Goal: Task Accomplishment & Management: Manage account settings

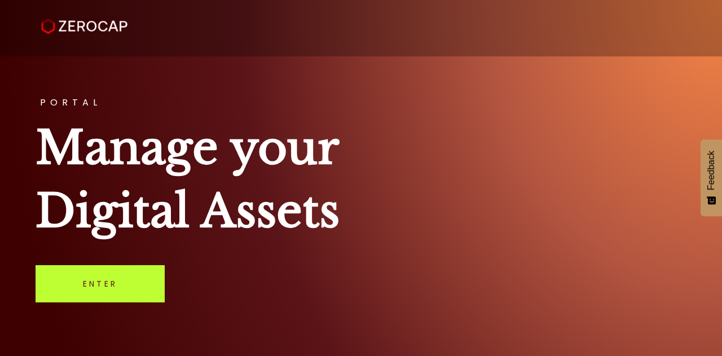
click at [114, 283] on link "Enter" at bounding box center [100, 283] width 129 height 37
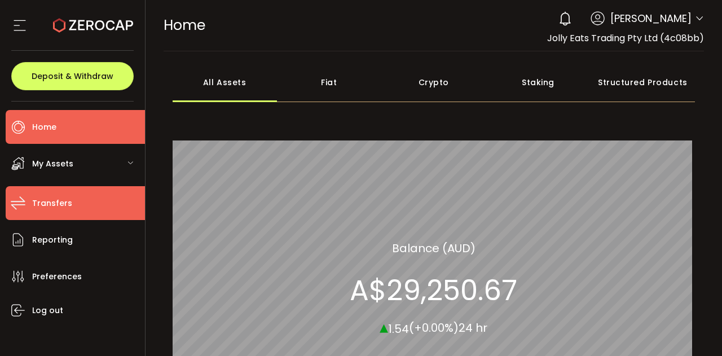
click at [67, 202] on span "Transfers" at bounding box center [52, 203] width 40 height 16
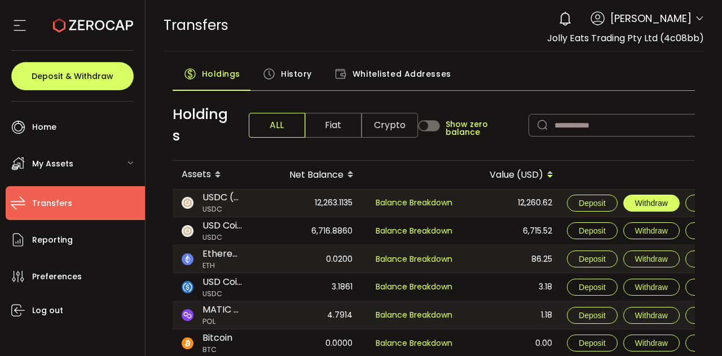
click at [656, 203] on span "Withdraw" at bounding box center [652, 203] width 33 height 9
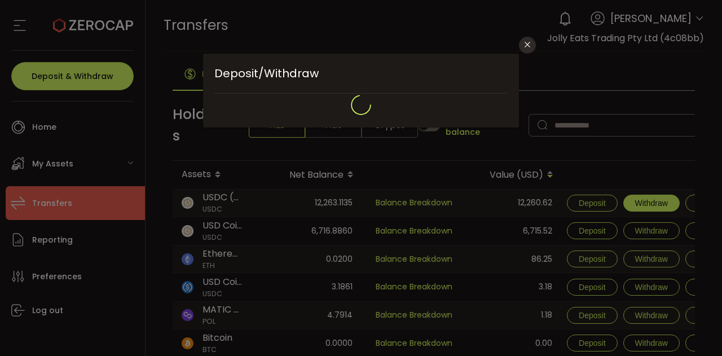
type input "**********"
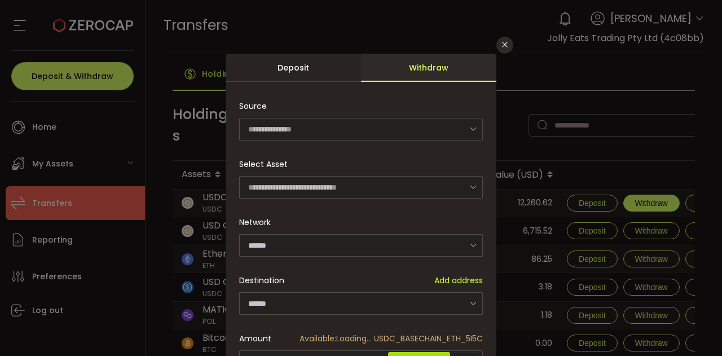
type input "**********"
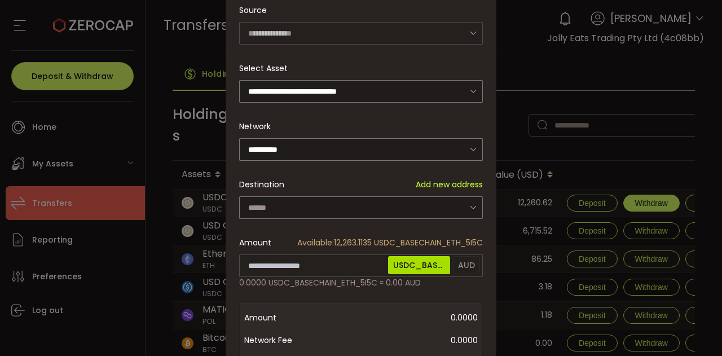
scroll to position [104, 0]
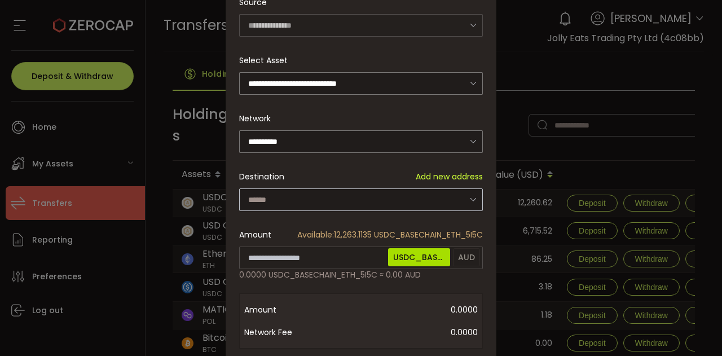
click at [473, 200] on icon "dialog" at bounding box center [473, 199] width 14 height 23
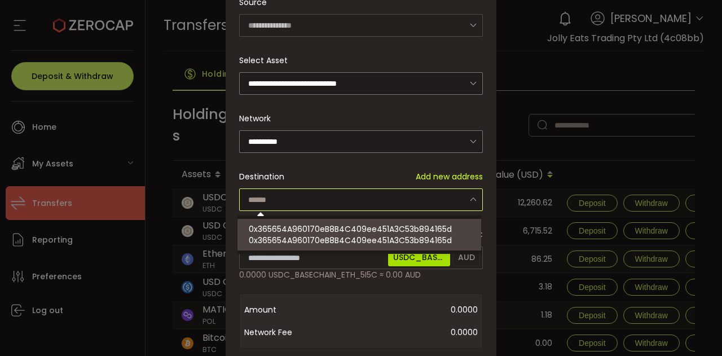
click at [412, 165] on div "Destination Add new address" at bounding box center [361, 176] width 244 height 23
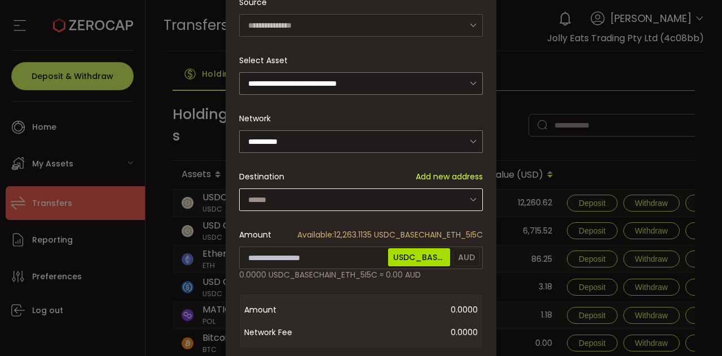
scroll to position [121, 0]
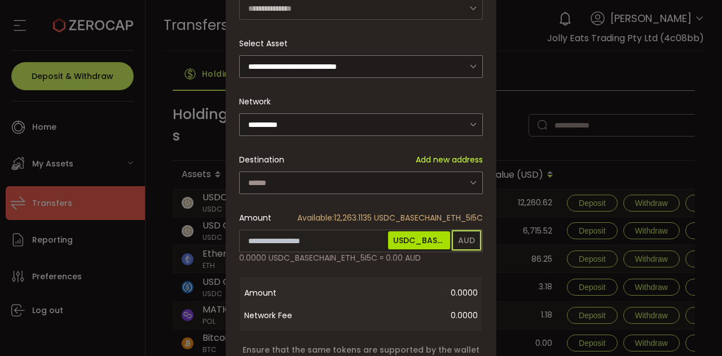
click at [461, 238] on span "AUD" at bounding box center [466, 240] width 27 height 18
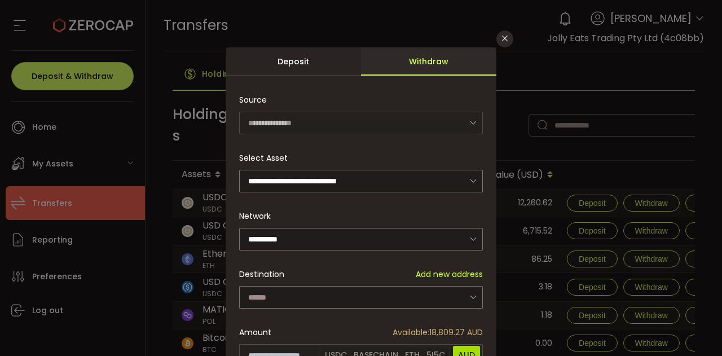
scroll to position [6, 0]
click at [507, 40] on icon "Close" at bounding box center [505, 38] width 9 height 9
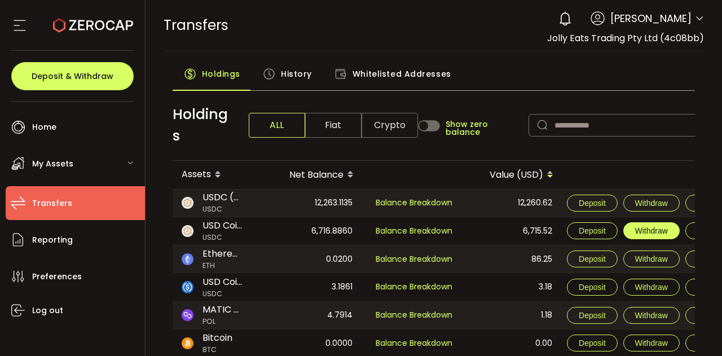
click at [642, 229] on span "Withdraw" at bounding box center [652, 230] width 33 height 9
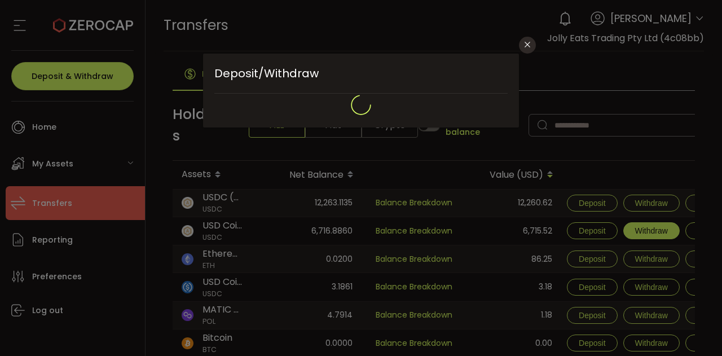
scroll to position [0, 0]
type input "**********"
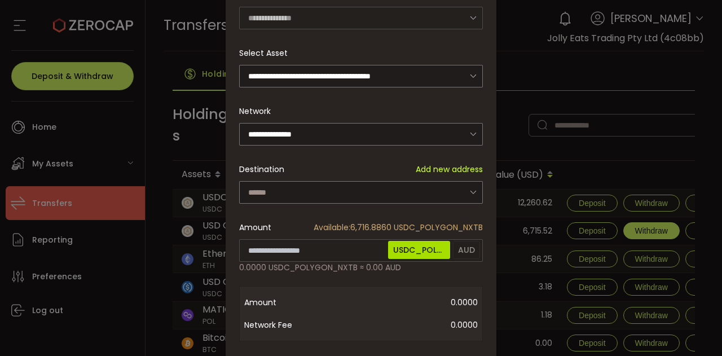
scroll to position [112, 0]
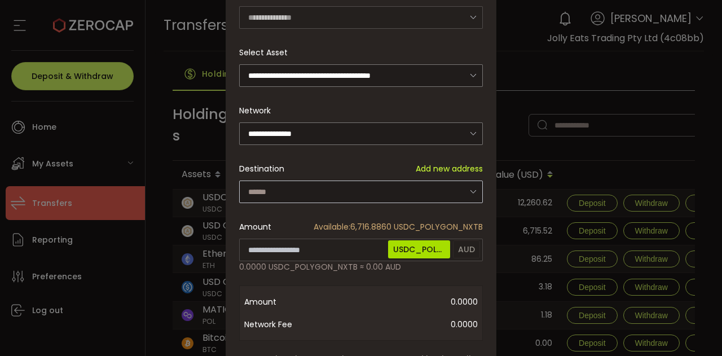
click at [469, 189] on icon "dialog" at bounding box center [473, 191] width 14 height 23
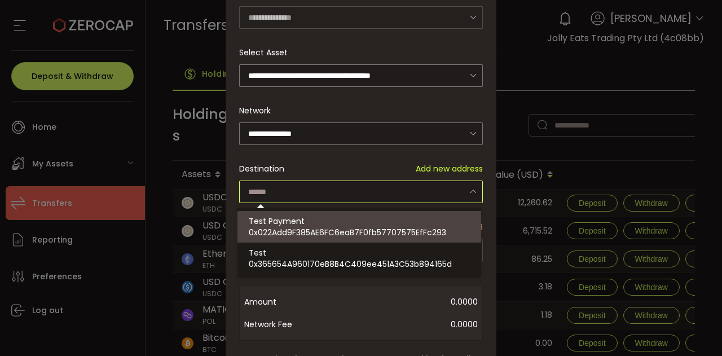
click at [524, 61] on div "**********" at bounding box center [361, 178] width 722 height 356
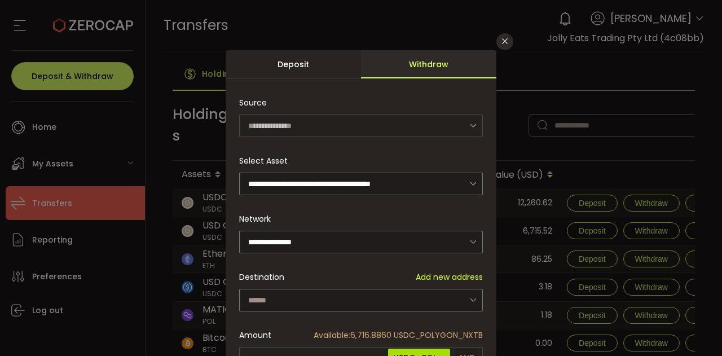
scroll to position [1, 0]
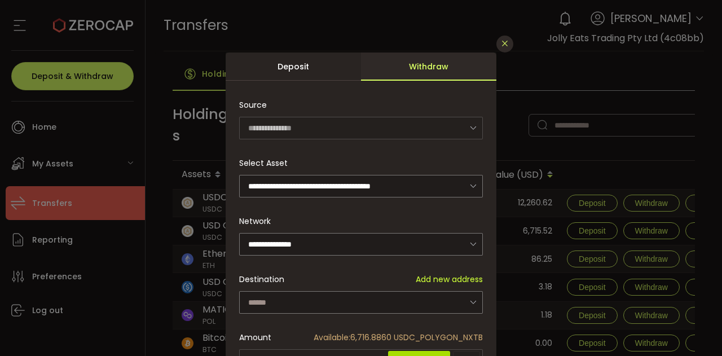
click at [502, 41] on icon "Close" at bounding box center [505, 43] width 9 height 9
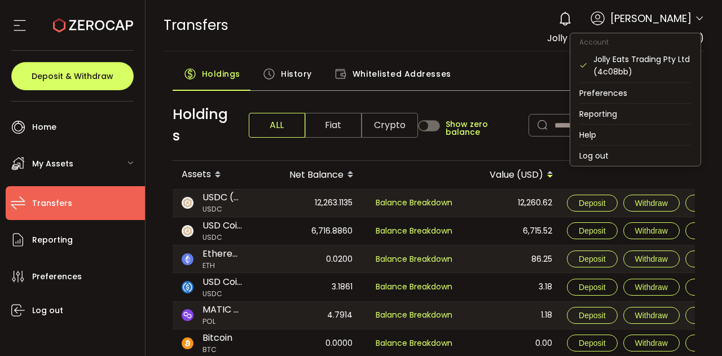
click at [699, 19] on icon at bounding box center [699, 18] width 9 height 9
click at [649, 161] on li "Log out" at bounding box center [636, 156] width 130 height 20
